Goal: Download file/media

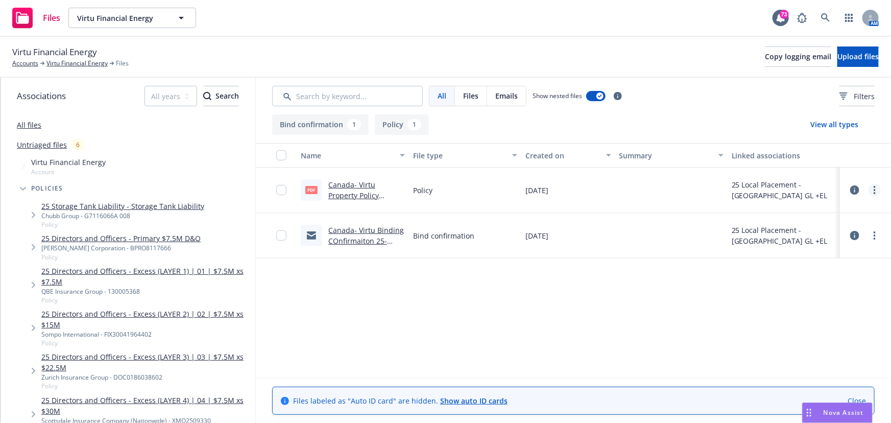
click at [873, 190] on link "more" at bounding box center [875, 190] width 12 height 12
click at [818, 215] on link "Archive" at bounding box center [830, 211] width 102 height 20
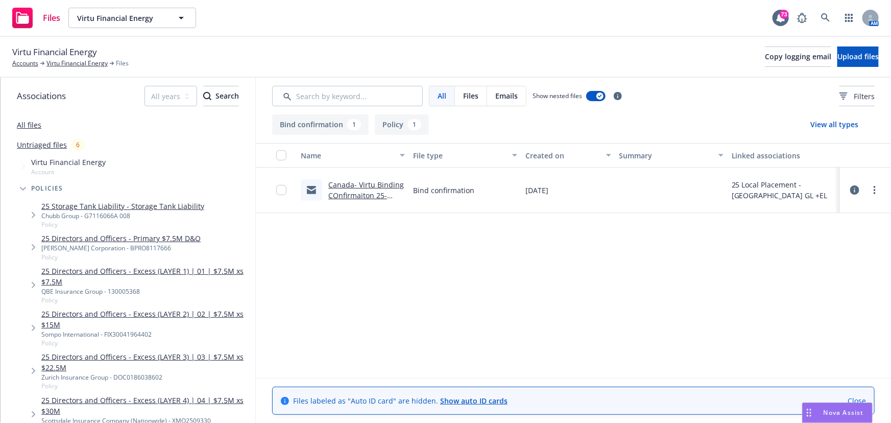
click at [33, 125] on link "All files" at bounding box center [29, 125] width 25 height 10
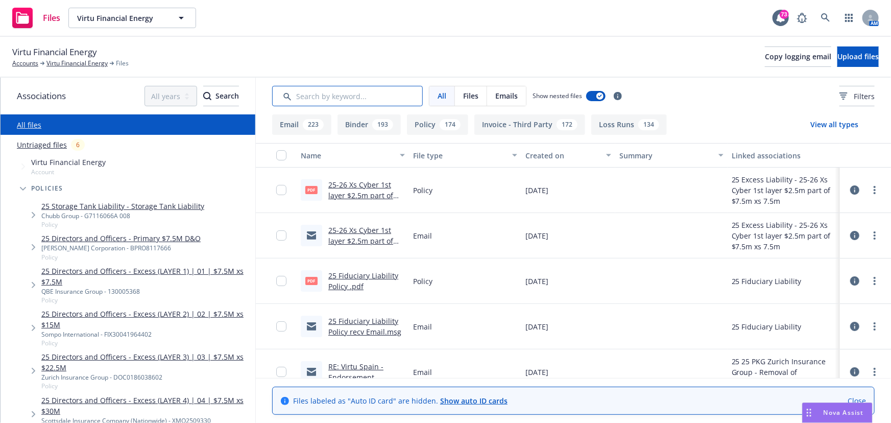
click at [358, 99] on input "Search by keyword..." at bounding box center [347, 96] width 151 height 20
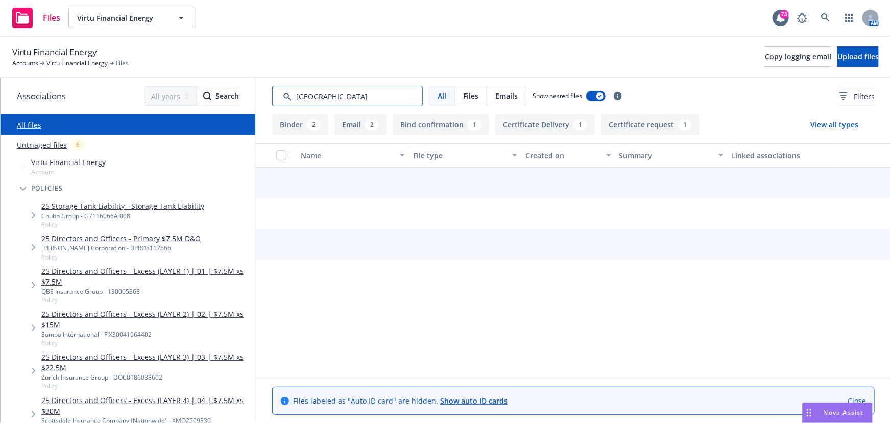
type input "[GEOGRAPHIC_DATA]"
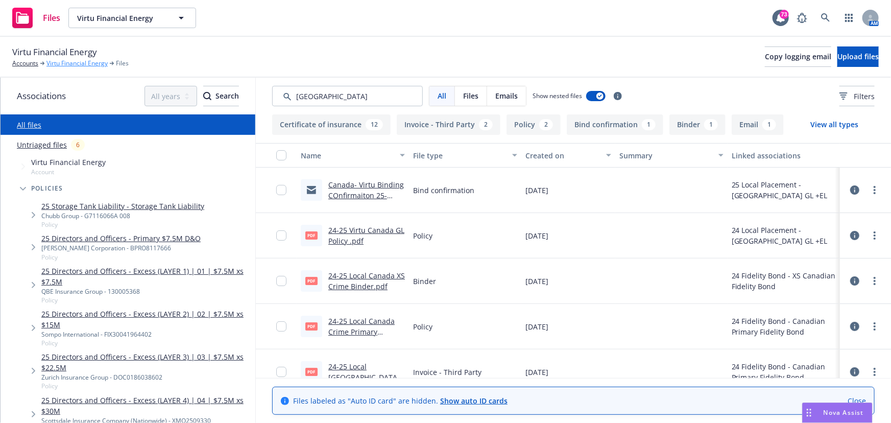
click at [81, 64] on link "Virtu Financial Energy" at bounding box center [76, 63] width 61 height 9
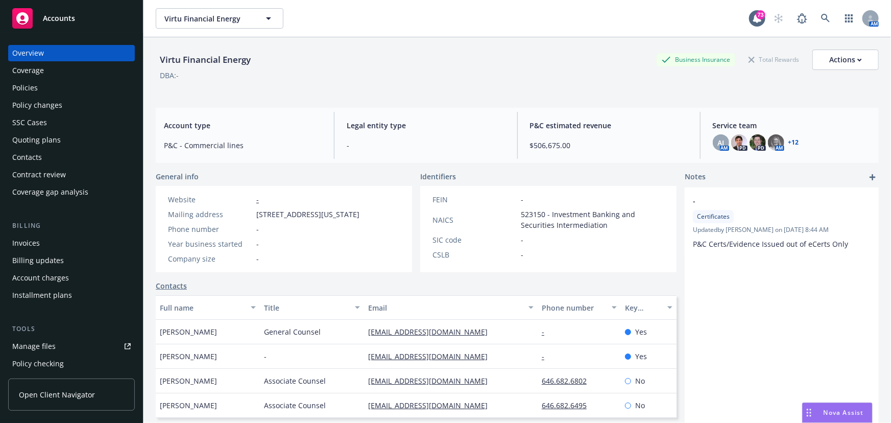
click at [51, 92] on div "Policies" at bounding box center [71, 88] width 118 height 16
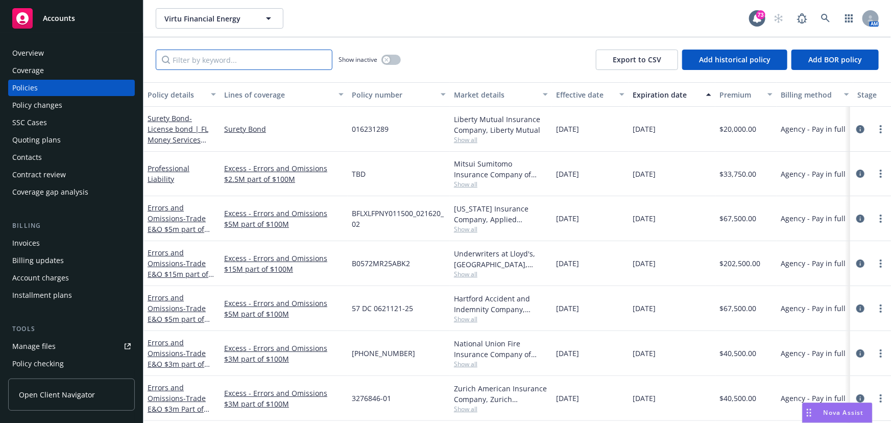
click at [194, 61] on input "Filter by keyword..." at bounding box center [244, 60] width 177 height 20
type input "[GEOGRAPHIC_DATA]"
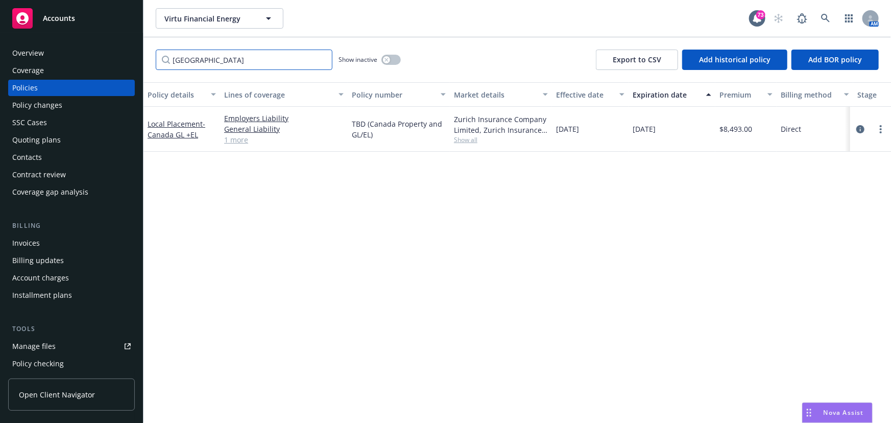
click at [198, 60] on input "[GEOGRAPHIC_DATA]" at bounding box center [244, 60] width 177 height 20
click at [174, 129] on span "- Canada GL +EL" at bounding box center [177, 129] width 58 height 20
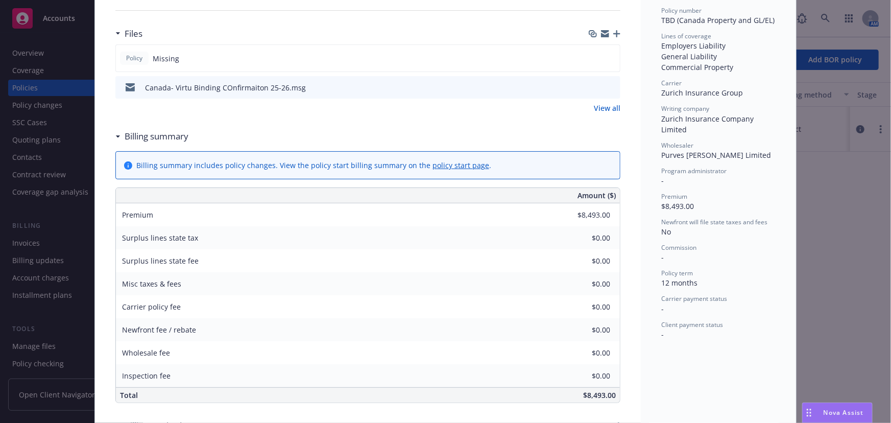
scroll to position [232, 0]
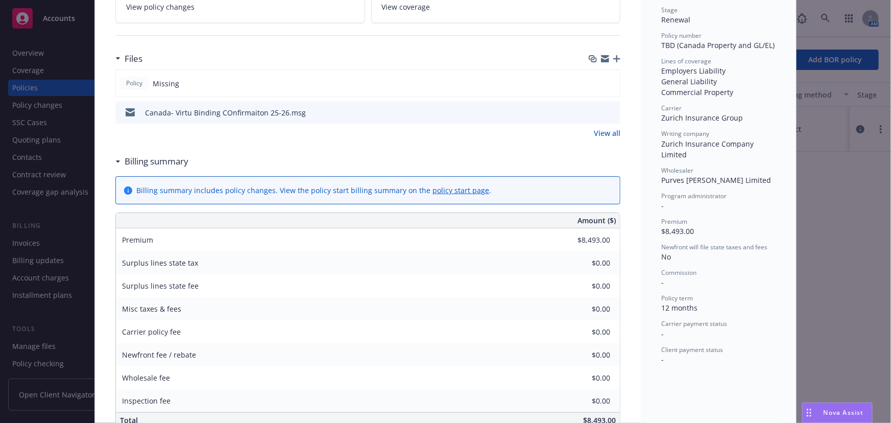
click at [609, 110] on icon "preview file" at bounding box center [610, 111] width 9 height 7
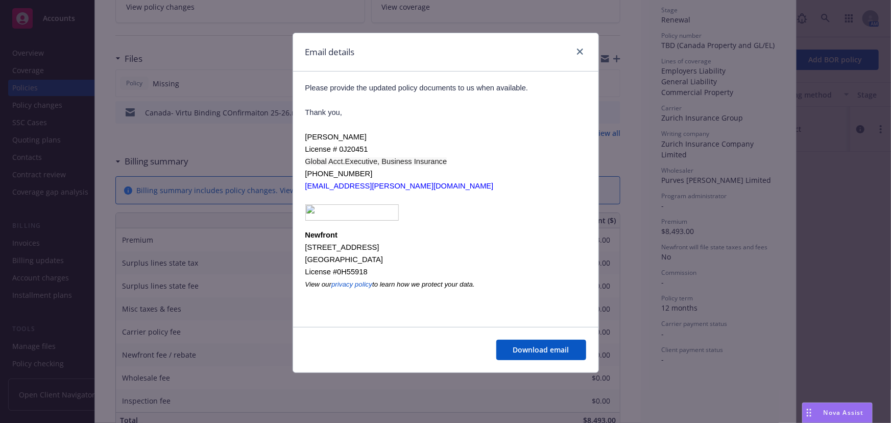
scroll to position [133, 0]
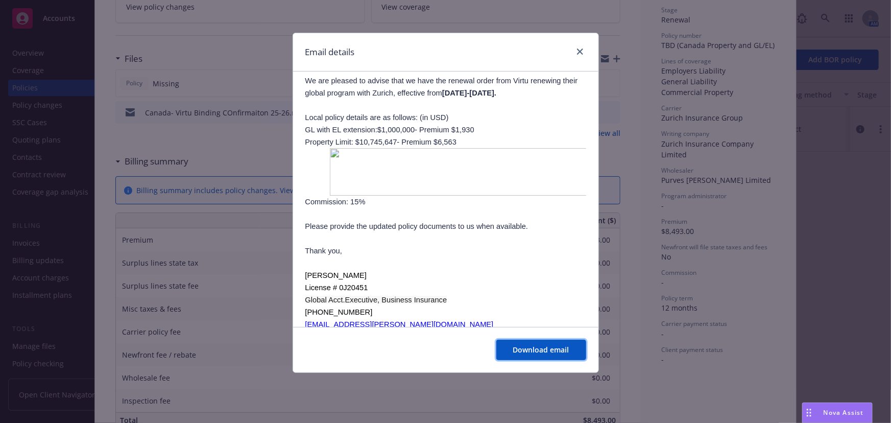
drag, startPoint x: 556, startPoint y: 342, endPoint x: 556, endPoint y: 337, distance: 5.6
click at [555, 340] on button "Download email" at bounding box center [541, 350] width 90 height 20
click at [583, 51] on link "close" at bounding box center [580, 51] width 12 height 12
